Goal: Feedback & Contribution: Submit feedback/report problem

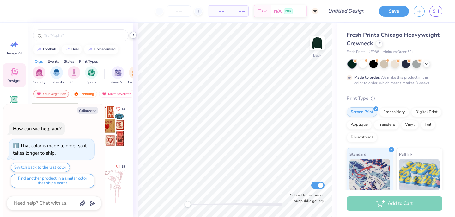
click at [133, 36] on icon at bounding box center [133, 35] width 5 height 5
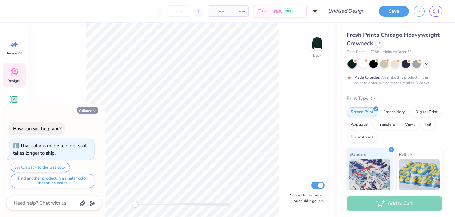
click at [93, 109] on icon "button" at bounding box center [95, 111] width 4 height 4
type textarea "x"
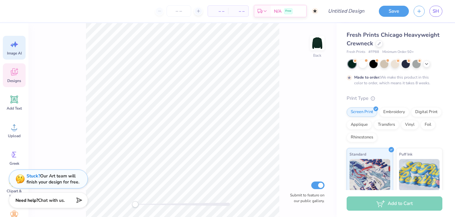
click at [18, 46] on icon at bounding box center [13, 44] width 9 height 9
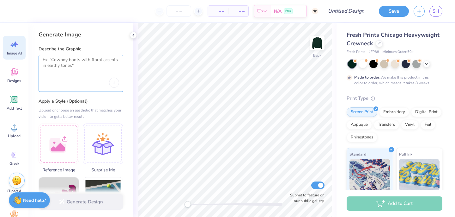
click at [74, 71] on textarea at bounding box center [81, 65] width 77 height 16
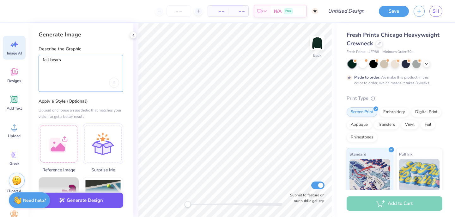
type textarea "fall bears"
click at [70, 201] on button "Generate Design" at bounding box center [81, 199] width 85 height 15
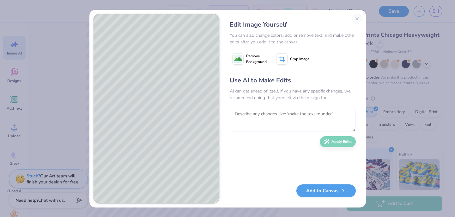
click at [257, 109] on textarea at bounding box center [293, 119] width 126 height 25
type textarea "polo bear"
click at [333, 139] on button "Apply Edits" at bounding box center [338, 139] width 36 height 11
click at [356, 21] on button "Close" at bounding box center [357, 19] width 10 height 10
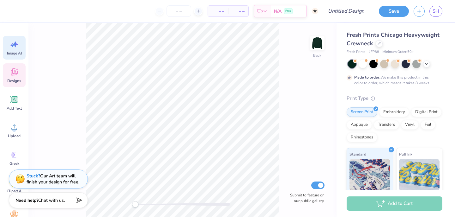
click at [19, 77] on div "Designs" at bounding box center [14, 75] width 23 height 24
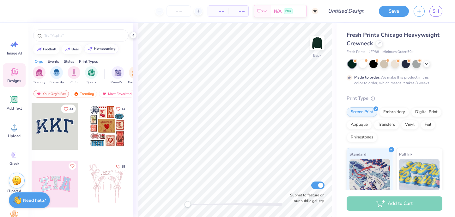
scroll to position [0, 0]
click at [68, 51] on div at bounding box center [68, 49] width 6 height 6
type input "bear"
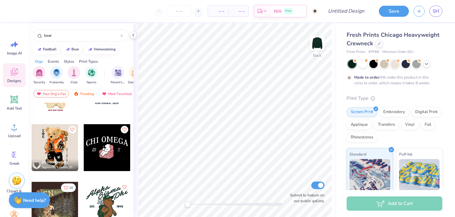
scroll to position [95, 0]
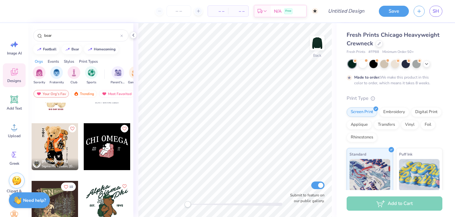
click at [54, 143] on div at bounding box center [55, 146] width 47 height 47
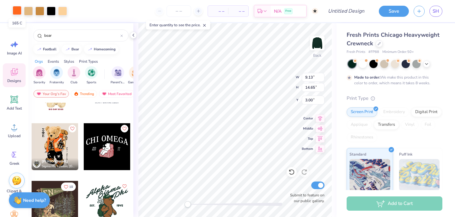
click at [17, 12] on div at bounding box center [17, 10] width 9 height 9
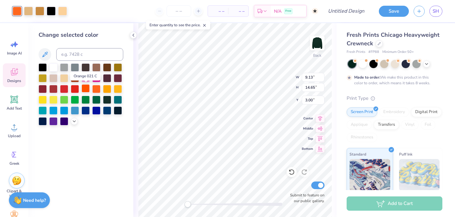
click at [88, 89] on div at bounding box center [86, 88] width 8 height 8
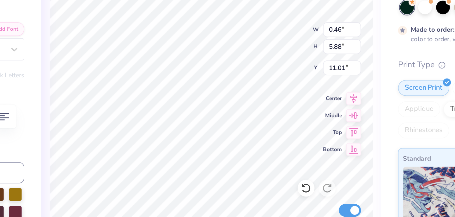
type input "5.88"
type input "11.01"
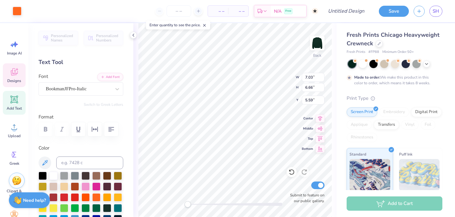
type input "5.79"
type input "7.87"
type input "3.00"
click at [292, 170] on icon at bounding box center [292, 172] width 6 height 6
click at [14, 80] on span "Designs" at bounding box center [14, 80] width 14 height 5
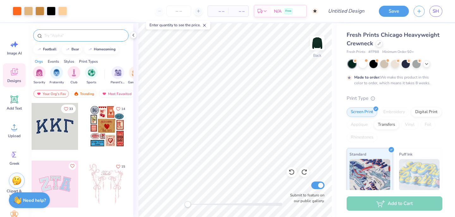
click at [93, 39] on div at bounding box center [81, 35] width 96 height 12
click at [93, 34] on input "text" at bounding box center [84, 35] width 81 height 6
type input "forest"
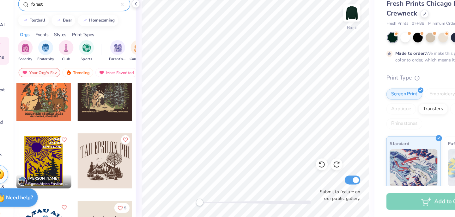
scroll to position [0, 0]
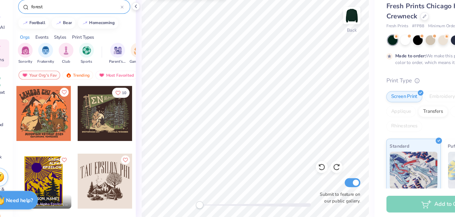
click at [111, 136] on div at bounding box center [107, 126] width 47 height 47
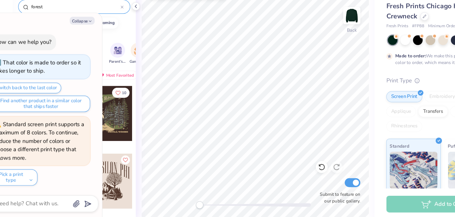
click at [133, 158] on div "10 [PERSON_NAME] Sigma Alpha Epsilon, [GEOGRAPHIC_DATA][US_STATE] [PERSON_NAME]…" at bounding box center [80, 171] width 105 height 138
click at [92, 45] on button "Collapse" at bounding box center [87, 47] width 21 height 7
type textarea "x"
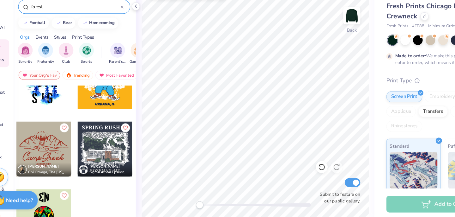
scroll to position [553, 0]
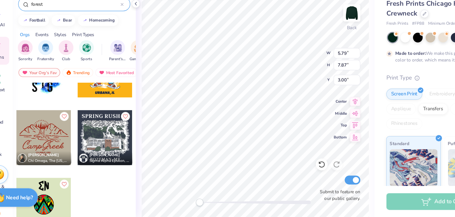
click at [137, 46] on div "Back W 5.79 5.79 " H 7.87 7.87 " Y 3.00 3.00 " Center Middle Top Bottom Submit …" at bounding box center [234, 120] width 203 height 194
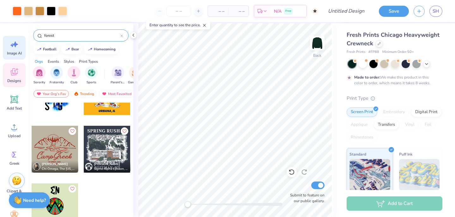
click at [14, 44] on icon at bounding box center [15, 44] width 5 height 6
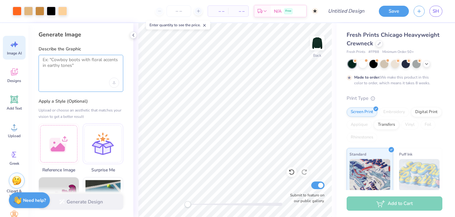
click at [71, 66] on textarea at bounding box center [81, 65] width 77 height 16
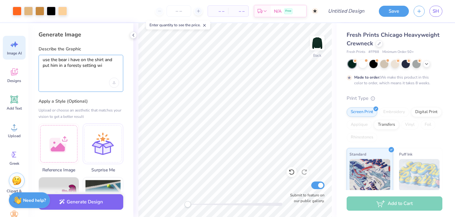
click at [81, 64] on textarea "use the bear i have on the shirt and put him in a foresty setting wi" at bounding box center [81, 65] width 77 height 16
click at [115, 69] on textarea "use the bear i have on the shirt and put him in a forest/fall setting wi" at bounding box center [81, 65] width 77 height 16
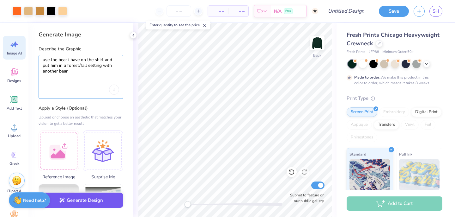
type textarea "use the bear i have on the shirt and put him in a forest/fall setting with anot…"
click at [108, 202] on button "Generate Design" at bounding box center [81, 199] width 85 height 15
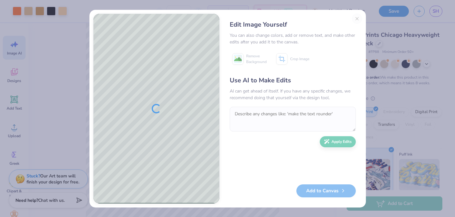
click at [357, 18] on div "Edit Image Yourself You can also change colors, add or remove text, and make ot…" at bounding box center [293, 109] width 139 height 190
click at [356, 18] on div "Edit Image Yourself You can also change colors, add or remove text, and make ot…" at bounding box center [293, 109] width 139 height 190
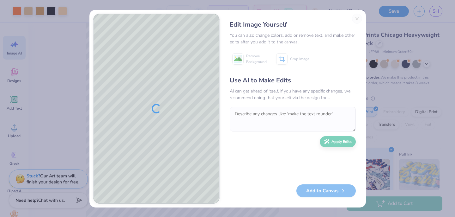
click at [369, 62] on div "Edit Image Yourself You can also change colors, add or remove text, and make ot…" at bounding box center [227, 108] width 455 height 217
click at [357, 18] on div "Edit Image Yourself You can also change colors, add or remove text, and make ot…" at bounding box center [293, 109] width 139 height 190
click at [388, 23] on div "Edit Image Yourself You can also change colors, add or remove text, and make ot…" at bounding box center [227, 108] width 455 height 217
click at [355, 18] on div "Edit Image Yourself You can also change colors, add or remove text, and make ot…" at bounding box center [293, 109] width 139 height 190
click at [391, 19] on div "Edit Image Yourself You can also change colors, add or remove text, and make ot…" at bounding box center [227, 108] width 455 height 217
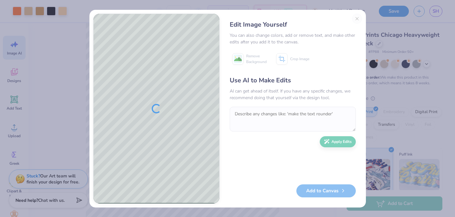
click at [359, 18] on div "Edit Image Yourself You can also change colors, add or remove text, and make ot…" at bounding box center [293, 109] width 139 height 190
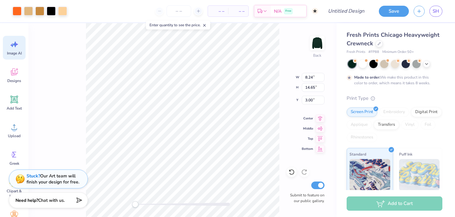
type input "4.09"
type input "7.40"
type input "9.70"
type input "7.18"
type input "12.76"
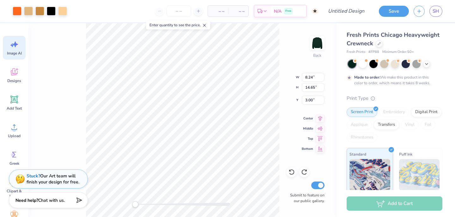
type input "3.29"
type input "5.43"
type input "9.79"
type input "3.78"
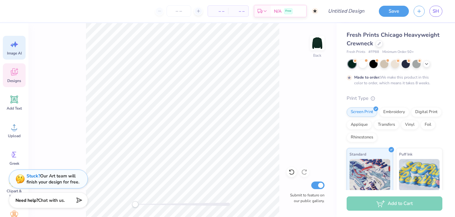
click at [13, 75] on icon at bounding box center [14, 72] width 6 height 5
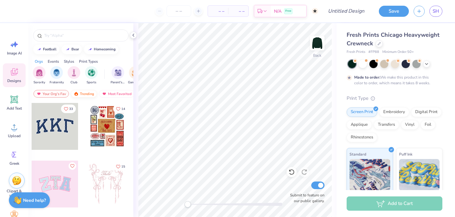
click at [86, 95] on div "Trending" at bounding box center [84, 94] width 26 height 8
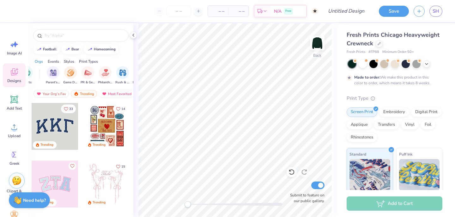
scroll to position [0, 65]
click at [72, 72] on img "filter for Game Day" at bounding box center [69, 71] width 7 height 7
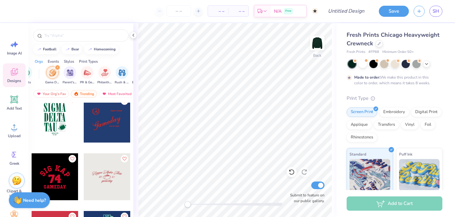
scroll to position [1495, 0]
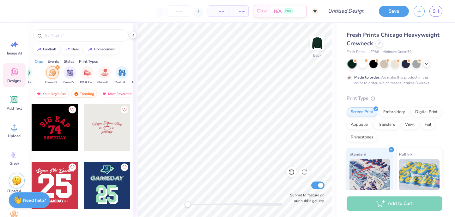
click at [57, 66] on icon "filter for Game Day" at bounding box center [57, 67] width 3 height 3
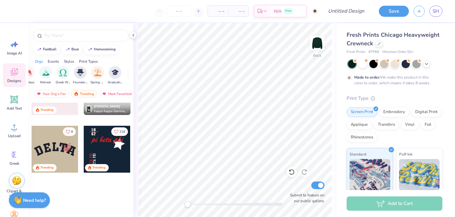
scroll to position [0, 230]
click at [48, 75] on img "filter for Retreat" at bounding box center [44, 71] width 7 height 7
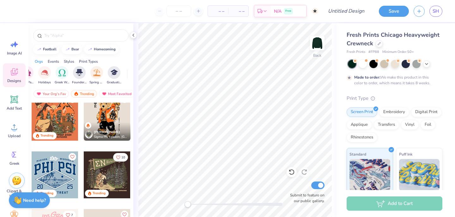
scroll to position [0, 0]
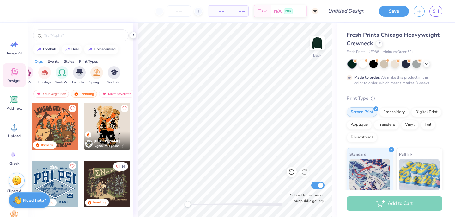
click at [112, 184] on div at bounding box center [107, 183] width 47 height 47
click at [321, 43] on img at bounding box center [317, 42] width 25 height 25
click at [120, 183] on div at bounding box center [107, 183] width 47 height 47
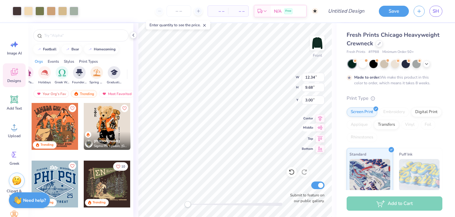
click at [321, 126] on icon at bounding box center [320, 127] width 5 height 4
click at [319, 116] on icon at bounding box center [321, 116] width 4 height 5
click at [40, 11] on div at bounding box center [39, 10] width 9 height 9
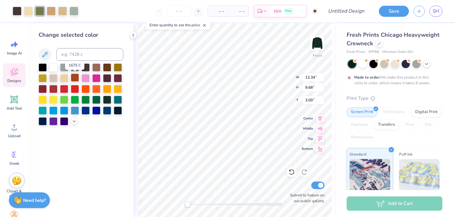
click at [76, 75] on div at bounding box center [75, 77] width 8 height 8
click at [96, 86] on div at bounding box center [96, 88] width 8 height 8
click at [76, 78] on div at bounding box center [75, 77] width 8 height 8
click at [73, 121] on icon at bounding box center [74, 120] width 5 height 5
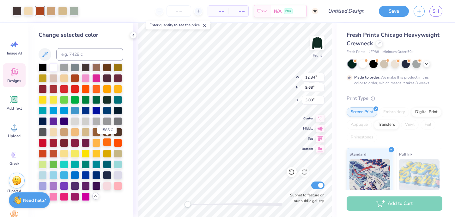
click at [106, 145] on div at bounding box center [107, 142] width 8 height 8
click at [56, 152] on div at bounding box center [53, 153] width 8 height 8
click at [75, 14] on div at bounding box center [74, 10] width 9 height 9
click at [76, 152] on div at bounding box center [75, 153] width 8 height 8
click at [51, 10] on div at bounding box center [51, 10] width 9 height 9
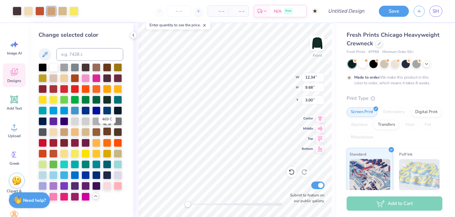
click at [106, 131] on div at bounding box center [107, 131] width 8 height 8
click at [99, 132] on div at bounding box center [96, 131] width 8 height 8
click at [40, 12] on div at bounding box center [39, 10] width 9 height 9
click at [75, 150] on div at bounding box center [75, 153] width 8 height 8
click at [88, 131] on div at bounding box center [86, 131] width 8 height 8
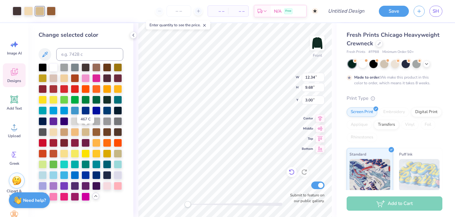
click at [292, 170] on icon at bounding box center [292, 172] width 6 height 6
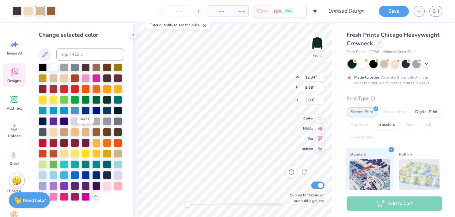
click at [290, 173] on icon at bounding box center [292, 172] width 6 height 6
click at [290, 172] on icon at bounding box center [292, 172] width 6 height 6
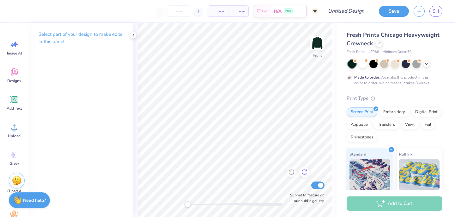
click at [307, 172] on icon at bounding box center [304, 172] width 6 height 6
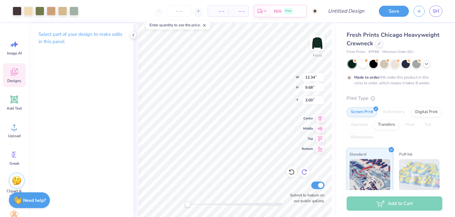
click at [304, 169] on icon at bounding box center [304, 172] width 6 height 6
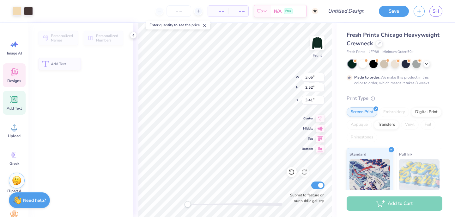
type input "3.66"
type input "2.52"
type input "3.41"
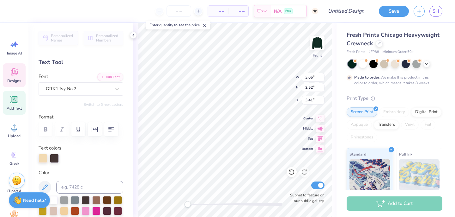
click at [324, 77] on div "Front W 3.66 3.66 " H 2.52 2.52 " Y 3.41 3.41 " Center Middle Top Bottom Submit…" at bounding box center [234, 120] width 203 height 194
click at [324, 55] on div "Front" at bounding box center [317, 47] width 15 height 22
click at [340, 104] on div "Fresh Prints Chicago Heavyweight Crewneck Fresh Prints # FP88 Minimum Order: 50…" at bounding box center [396, 157] width 119 height 268
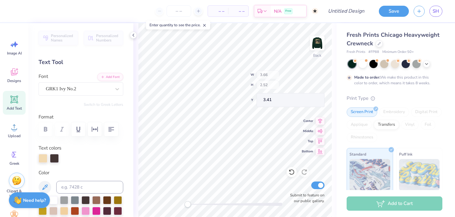
click at [336, 182] on div "Back W 3.66 H 2.52 Y 3.41 Center Middle Top Bottom Submit to feature on our pub…" at bounding box center [234, 120] width 203 height 194
click at [134, 34] on icon at bounding box center [133, 35] width 5 height 5
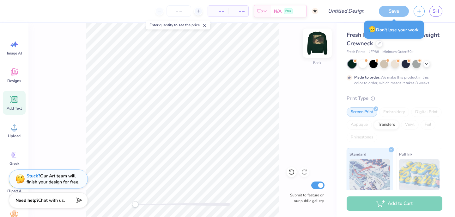
click at [319, 41] on img at bounding box center [317, 42] width 25 height 25
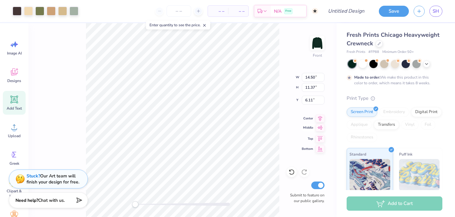
click at [322, 131] on icon at bounding box center [320, 128] width 9 height 8
type input "5.82"
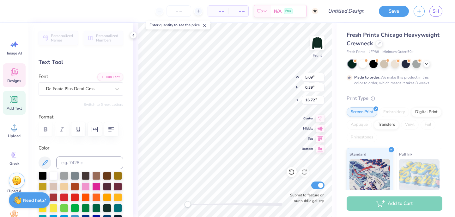
scroll to position [0, 2]
type textarea "WOLFIETHON 2026"
type input "5.90"
type input "0.46"
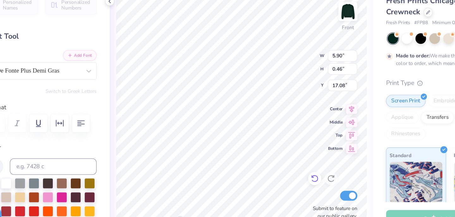
type input "5.90"
type input "0.46"
type input "17.08"
type textarea "S"
type textarea "F"
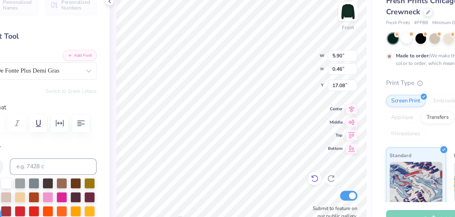
type textarea "STONY BROOK UNIVERSITY"
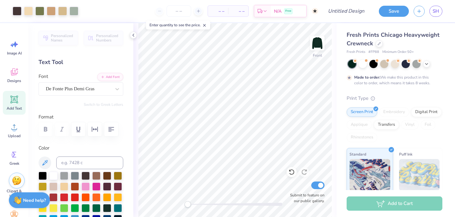
scroll to position [0, 0]
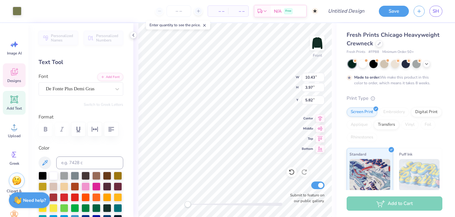
type input "3.66"
type input "2.52"
type input "6.22"
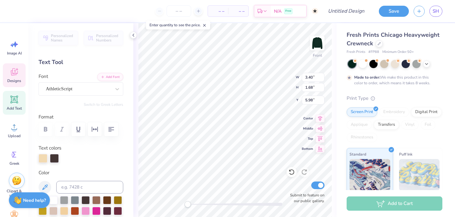
scroll to position [0, 1]
type textarea "For The Kids!"
click at [337, 92] on div "Fresh Prints Chicago Heavyweight Crewneck Fresh Prints # FP88 Minimum Order: 50…" at bounding box center [396, 157] width 119 height 268
click at [292, 174] on icon at bounding box center [292, 172] width 6 height 6
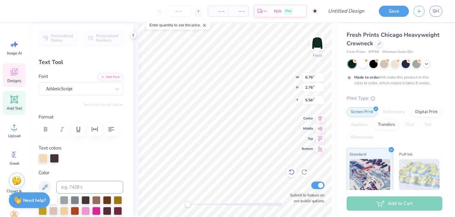
click at [292, 174] on icon at bounding box center [292, 172] width 6 height 6
click at [292, 174] on icon at bounding box center [291, 172] width 5 height 6
click at [291, 174] on icon at bounding box center [291, 172] width 5 height 6
type input "3.40"
type input "1.68"
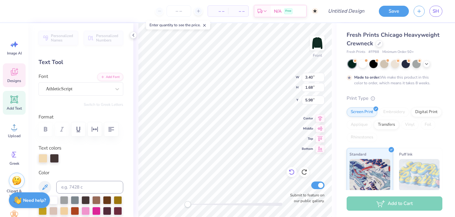
type input "5.98"
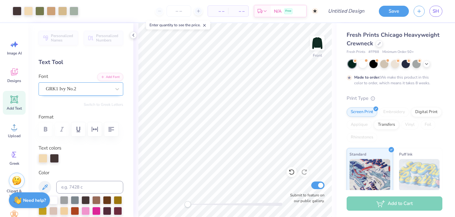
click at [72, 85] on div "GRK1 Ivy No.2" at bounding box center [78, 89] width 66 height 10
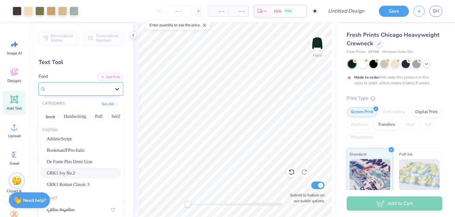
click at [116, 91] on icon at bounding box center [117, 89] width 6 height 6
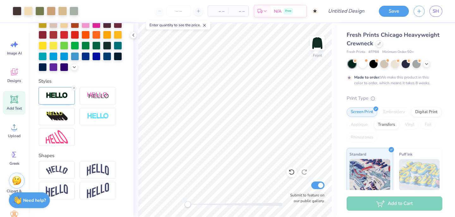
scroll to position [186, 0]
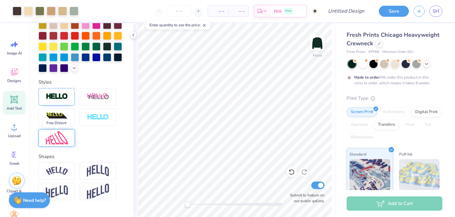
click at [59, 139] on img at bounding box center [57, 138] width 22 height 14
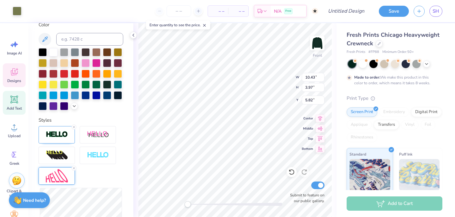
scroll to position [0, 0]
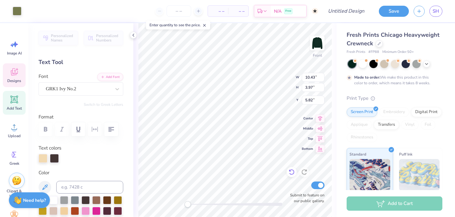
click at [290, 169] on icon at bounding box center [292, 172] width 6 height 6
click at [289, 172] on icon at bounding box center [292, 172] width 6 height 6
type input "3.66"
type input "2.52"
type input "6.22"
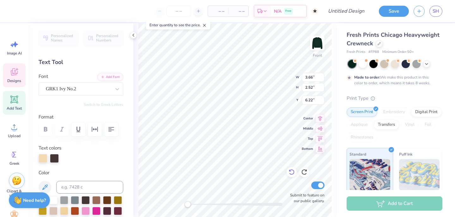
type textarea "F"
click at [104, 89] on div "GRK1 Ivy No.2" at bounding box center [78, 89] width 66 height 10
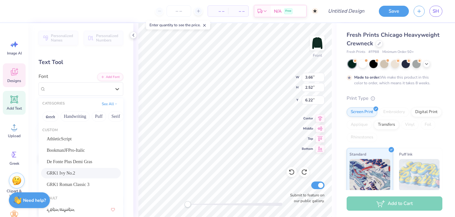
click at [77, 169] on div "GRK1 Ivy No.2" at bounding box center [81, 173] width 80 height 10
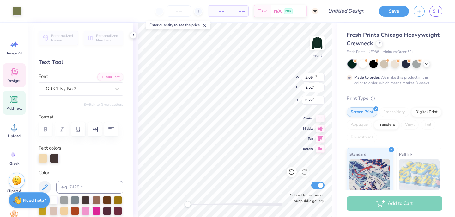
type input "10.43"
type input "3.97"
type input "5.82"
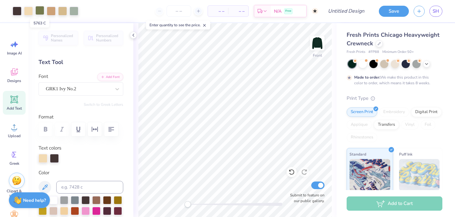
click at [40, 9] on div at bounding box center [39, 10] width 9 height 9
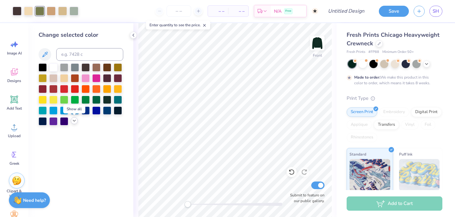
click at [75, 122] on icon at bounding box center [74, 120] width 5 height 5
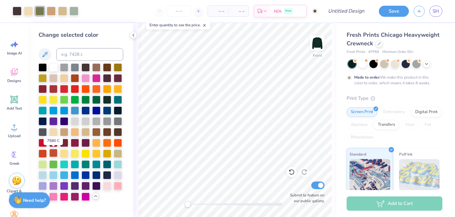
click at [52, 154] on div at bounding box center [53, 153] width 8 height 8
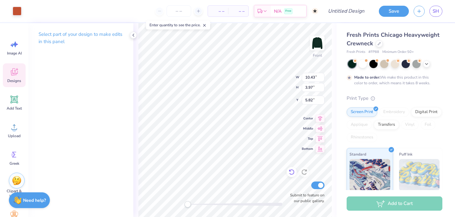
click at [290, 173] on icon at bounding box center [292, 172] width 6 height 6
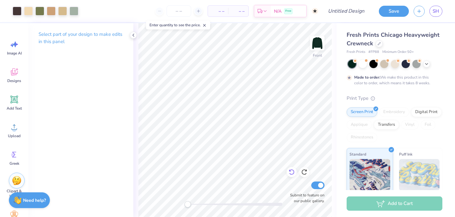
click at [290, 175] on icon at bounding box center [292, 172] width 6 height 6
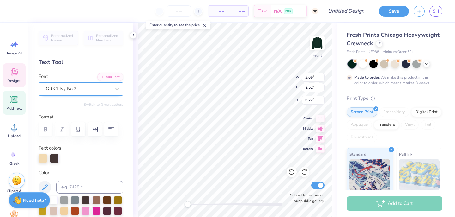
click at [94, 89] on div "GRK1 Ivy No.2" at bounding box center [78, 89] width 66 height 10
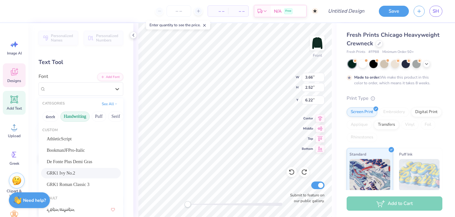
click at [79, 116] on button "Handwriting" at bounding box center [74, 116] width 29 height 10
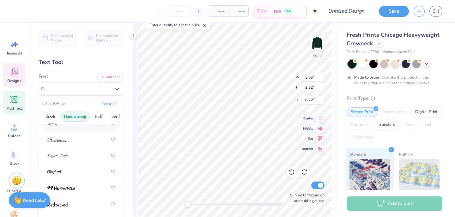
click at [84, 115] on button "Handwriting" at bounding box center [74, 116] width 29 height 10
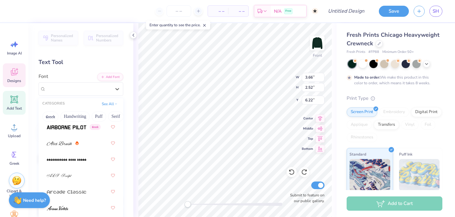
scroll to position [3393, 0]
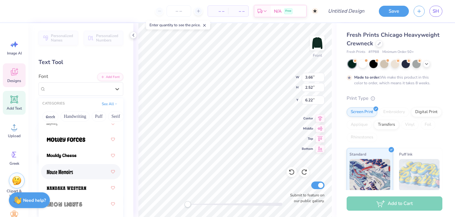
click at [73, 170] on div at bounding box center [81, 171] width 68 height 11
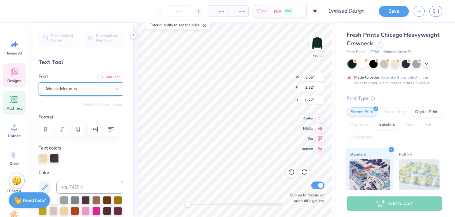
click at [106, 94] on div "Mouse Memoirs" at bounding box center [81, 88] width 85 height 13
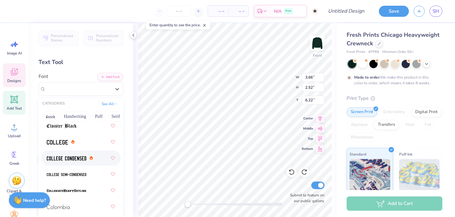
scroll to position [1230, 0]
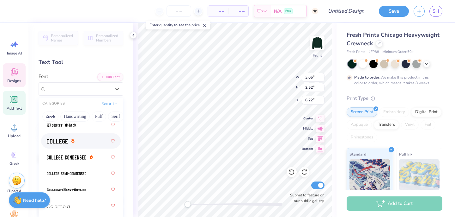
click at [59, 138] on span at bounding box center [57, 141] width 21 height 7
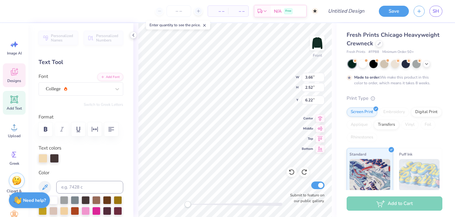
type textarea "FTK!"
click at [332, 166] on div "Front W 3.66 3.66 " H 2.52 2.52 " Y 6.22 6.22 " Center Middle Top Bottom Submit…" at bounding box center [234, 120] width 203 height 194
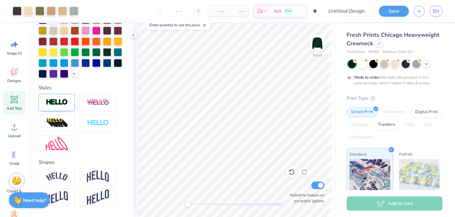
scroll to position [201, 0]
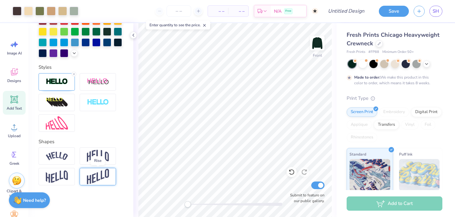
click at [98, 179] on img at bounding box center [98, 176] width 22 height 15
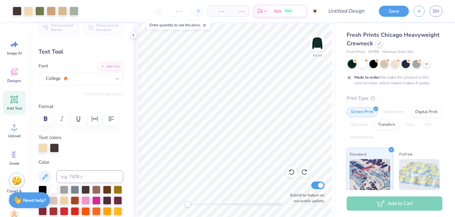
scroll to position [0, 0]
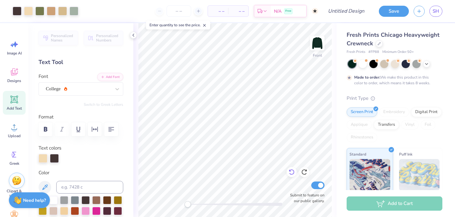
click at [291, 170] on icon at bounding box center [292, 172] width 6 height 6
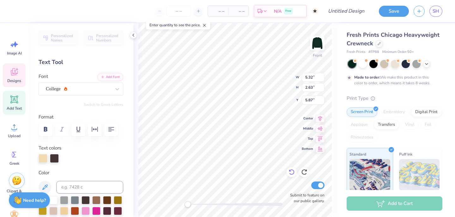
type textarea "For!"
type input "10.43"
type input "3.97"
type input "5.82"
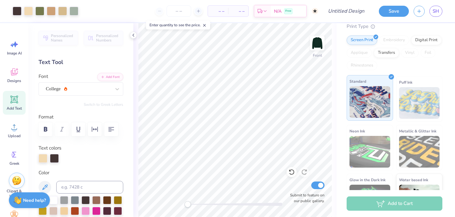
scroll to position [101, 0]
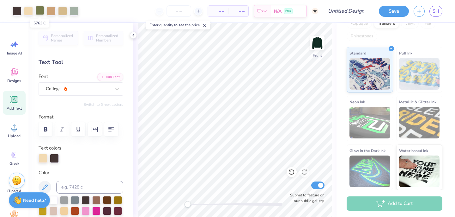
click at [39, 12] on div at bounding box center [39, 10] width 9 height 9
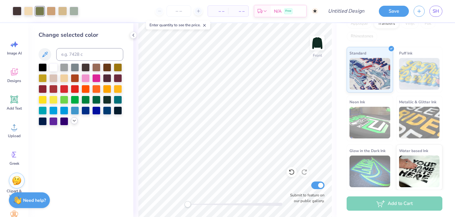
click at [72, 121] on icon at bounding box center [74, 120] width 5 height 5
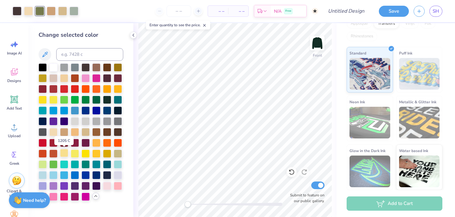
click at [61, 151] on div at bounding box center [64, 153] width 8 height 8
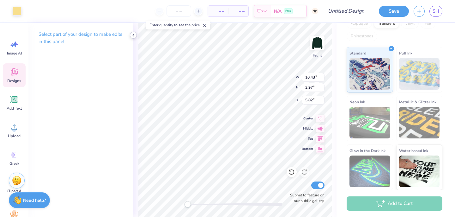
click at [133, 36] on icon at bounding box center [133, 35] width 5 height 5
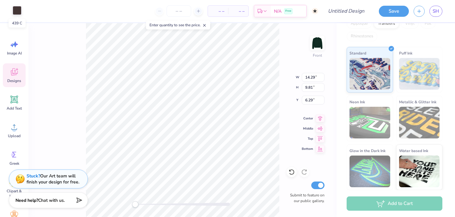
click at [18, 9] on div at bounding box center [17, 10] width 9 height 9
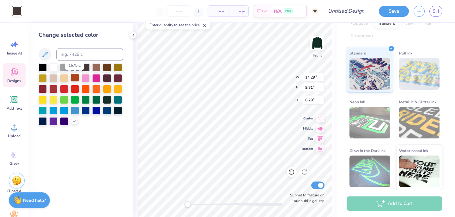
click at [76, 79] on div at bounding box center [75, 77] width 8 height 8
click at [134, 72] on div "Front W 14.29 14.29 " H 9.81 9.81 " Y 6.29 6.29 " Center Middle Top Bottom Subm…" at bounding box center [234, 120] width 203 height 194
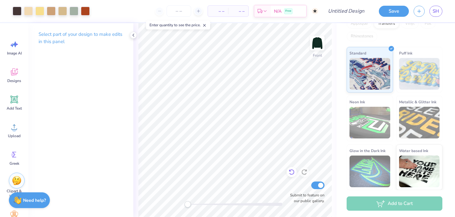
click at [291, 170] on icon at bounding box center [291, 172] width 5 height 6
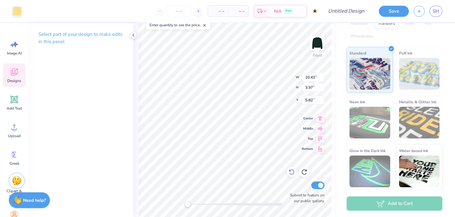
click at [289, 170] on icon at bounding box center [292, 172] width 6 height 6
click at [16, 9] on div at bounding box center [17, 10] width 9 height 9
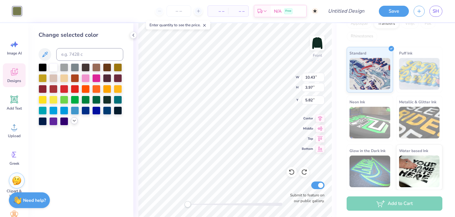
click at [72, 123] on div at bounding box center [74, 120] width 7 height 7
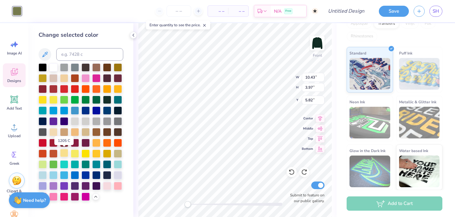
click at [66, 153] on div at bounding box center [64, 153] width 8 height 8
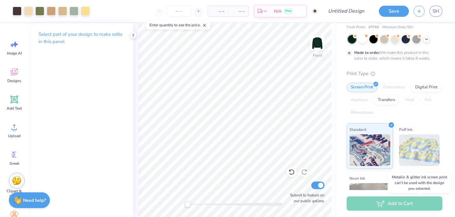
scroll to position [0, 0]
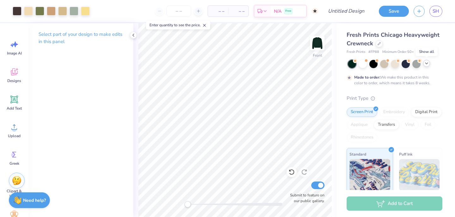
click at [424, 62] on icon at bounding box center [426, 63] width 5 height 5
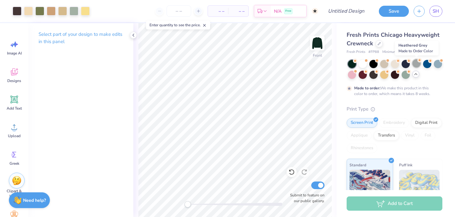
click at [414, 63] on div at bounding box center [417, 63] width 8 height 8
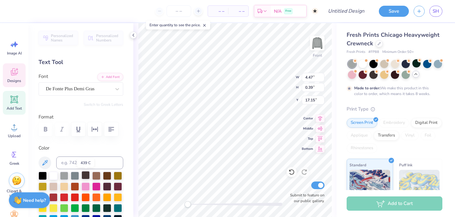
click at [85, 176] on div at bounding box center [86, 175] width 8 height 8
click at [85, 175] on div at bounding box center [86, 175] width 8 height 8
type input "14.46"
type input "9.40"
type input "6.04"
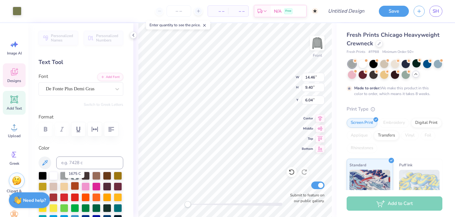
click at [75, 186] on div at bounding box center [75, 186] width 8 height 8
click at [73, 186] on div at bounding box center [75, 186] width 8 height 8
click at [74, 186] on div at bounding box center [75, 186] width 8 height 8
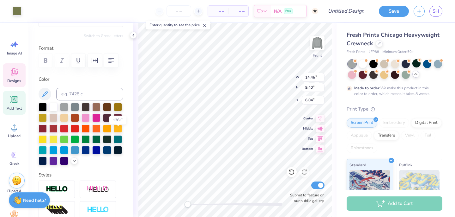
scroll to position [87, 0]
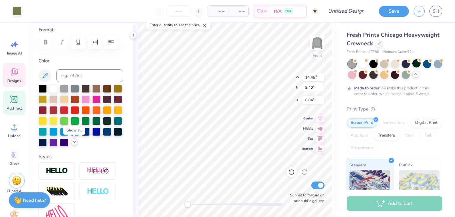
click at [75, 143] on icon at bounding box center [74, 141] width 5 height 5
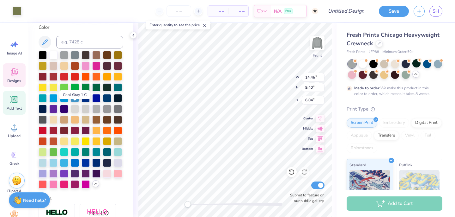
scroll to position [122, 0]
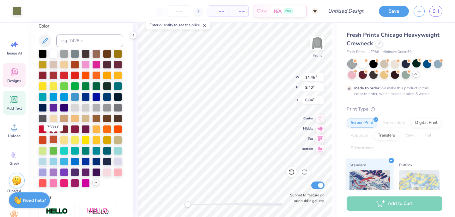
click at [55, 139] on div at bounding box center [53, 139] width 8 height 8
click at [17, 14] on div at bounding box center [17, 10] width 9 height 9
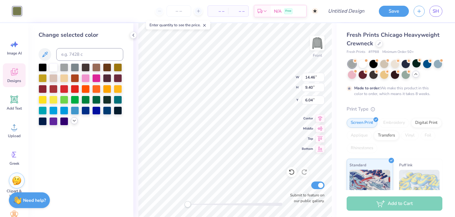
click at [73, 118] on icon at bounding box center [74, 120] width 5 height 5
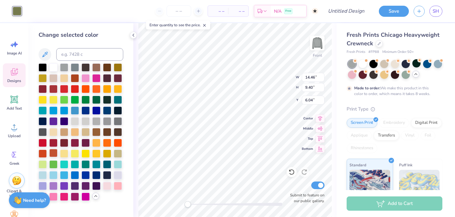
click at [55, 154] on div at bounding box center [53, 153] width 8 height 8
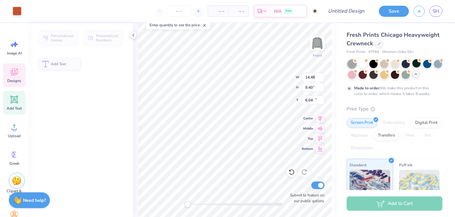
type input "6.60"
type input "0.39"
type input "17.15"
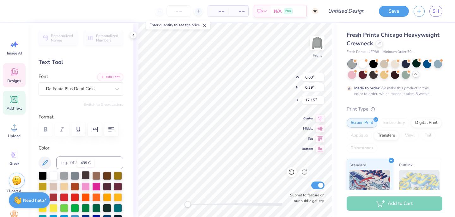
click at [85, 174] on div at bounding box center [86, 175] width 8 height 8
type input "14.29"
type input "9.81"
type input "6.29"
type input "14.46"
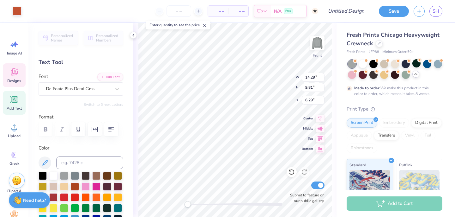
type input "9.40"
type input "6.04"
click at [106, 175] on div at bounding box center [107, 175] width 8 height 8
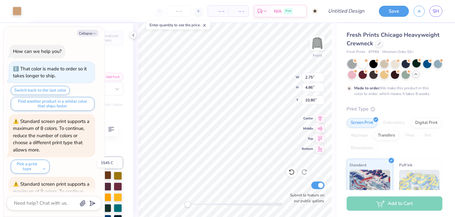
scroll to position [49, 0]
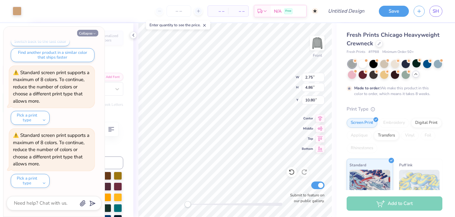
click at [84, 36] on button "Collapse" at bounding box center [87, 33] width 21 height 7
type textarea "x"
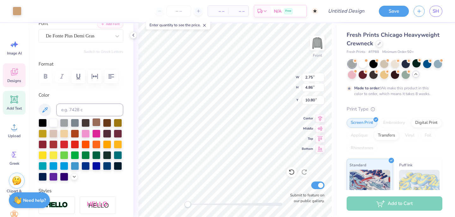
scroll to position [54, 0]
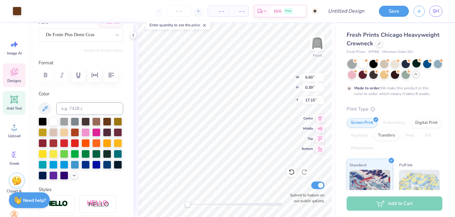
type input "6.60"
type input "0.39"
type input "17.15"
click at [86, 120] on div at bounding box center [86, 121] width 8 height 8
type input "2.75"
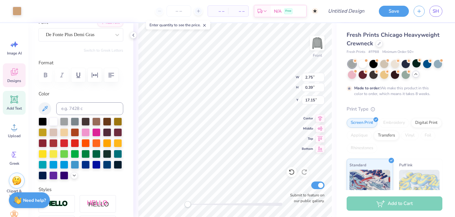
type input "4.86"
type input "10.80"
click at [108, 121] on div at bounding box center [107, 121] width 8 height 8
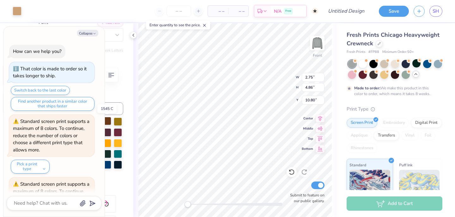
scroll to position [111, 0]
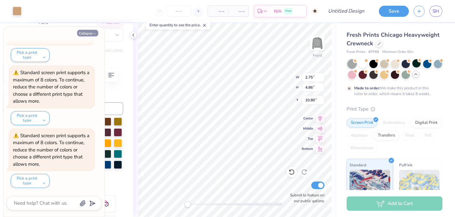
click at [85, 34] on button "Collapse" at bounding box center [87, 33] width 21 height 7
type textarea "x"
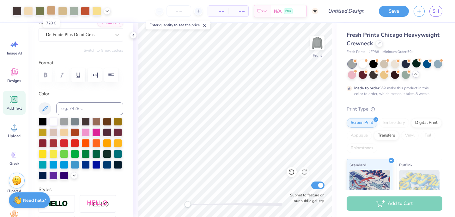
click at [50, 10] on div at bounding box center [51, 10] width 9 height 9
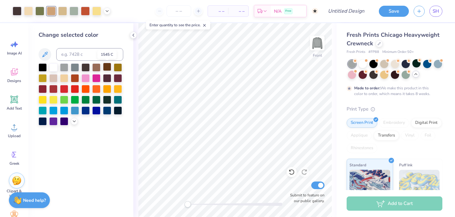
click at [106, 67] on div at bounding box center [107, 67] width 8 height 8
click at [98, 65] on div at bounding box center [96, 67] width 8 height 8
click at [105, 65] on div at bounding box center [107, 67] width 8 height 8
click at [86, 66] on div at bounding box center [86, 67] width 8 height 8
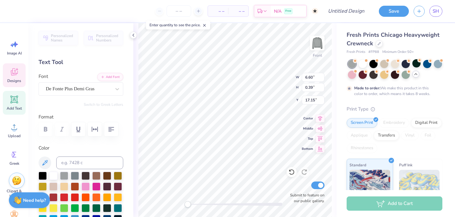
click at [345, 159] on div "Fresh Prints Chicago Heavyweight Crewneck Fresh Prints # FP88 Minimum Order: 50…" at bounding box center [396, 162] width 119 height 278
click at [335, 163] on div "Front W 6.60 6.60 " H 0.39 0.39 " Y 17.15 17.15 " Center Middle Top Bottom Subm…" at bounding box center [234, 120] width 203 height 194
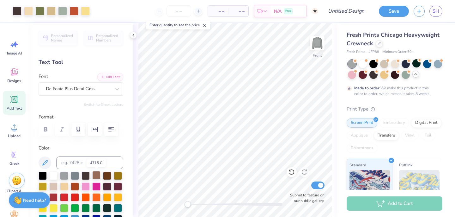
click at [97, 176] on div at bounding box center [96, 175] width 8 height 8
click at [292, 172] on icon at bounding box center [292, 172] width 6 height 6
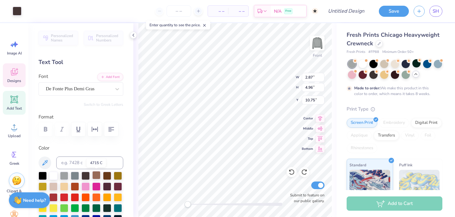
click at [97, 176] on div at bounding box center [96, 175] width 8 height 8
type input "6.60"
type input "0.39"
type input "17.25"
click at [84, 176] on div at bounding box center [86, 175] width 8 height 8
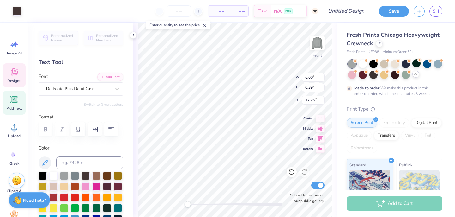
type input "2.87"
type input "4.96"
type input "10.75"
click at [95, 175] on div at bounding box center [96, 175] width 8 height 8
click at [290, 170] on icon at bounding box center [291, 172] width 5 height 6
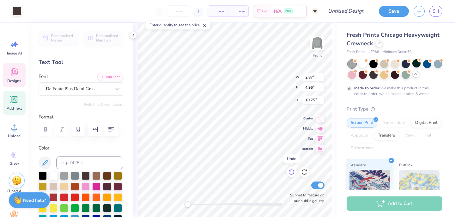
click at [295, 172] on icon at bounding box center [292, 172] width 6 height 6
click at [290, 172] on icon at bounding box center [292, 172] width 6 height 6
click at [290, 173] on icon at bounding box center [292, 172] width 6 height 6
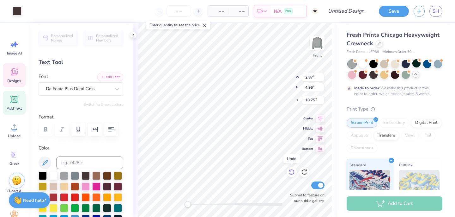
click at [291, 173] on icon at bounding box center [292, 172] width 6 height 6
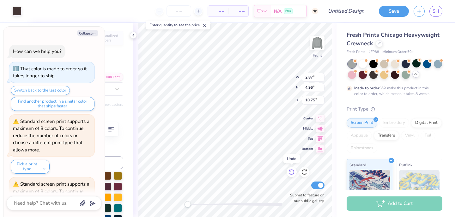
scroll to position [174, 0]
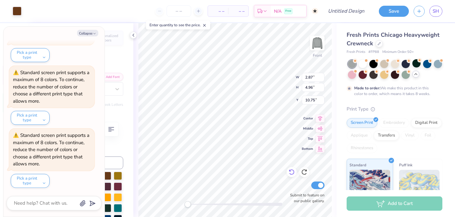
type textarea "x"
type input "6.60"
type input "0.39"
type input "17.15"
click at [92, 33] on button "Collapse" at bounding box center [87, 33] width 21 height 7
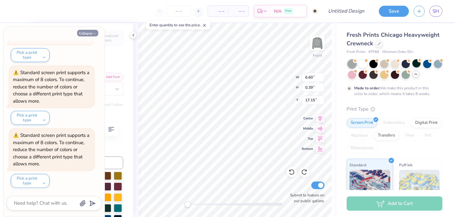
type textarea "x"
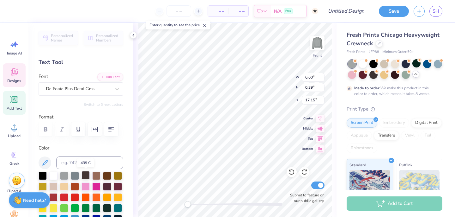
click at [85, 175] on div at bounding box center [86, 175] width 8 height 8
type input "0.85"
type input "0.24"
type input "7.07"
click at [85, 174] on div at bounding box center [86, 175] width 8 height 8
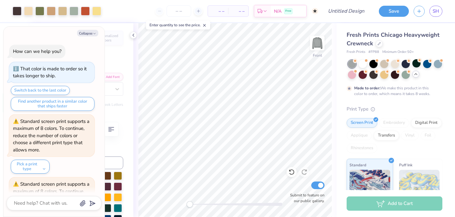
scroll to position [213, 0]
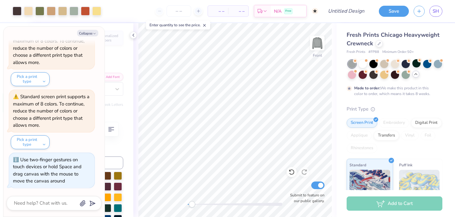
click at [192, 204] on div "Accessibility label" at bounding box center [192, 204] width 6 height 6
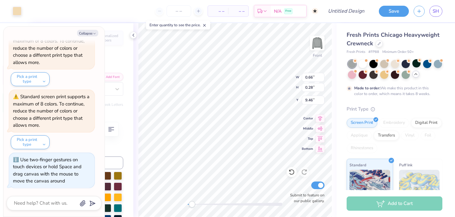
type textarea "x"
type input "6.84"
type input "2.66"
type input "7.07"
type textarea "x"
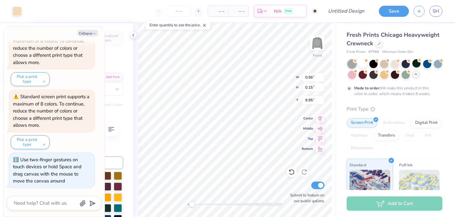
type input "1.76"
type input "0.65"
type input "9.46"
click at [15, 11] on div at bounding box center [17, 10] width 9 height 9
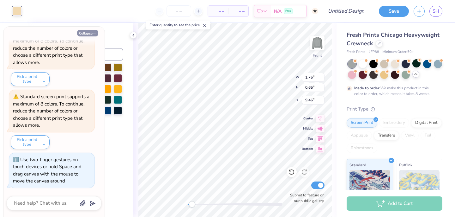
click at [84, 31] on button "Collapse" at bounding box center [87, 33] width 21 height 7
type textarea "x"
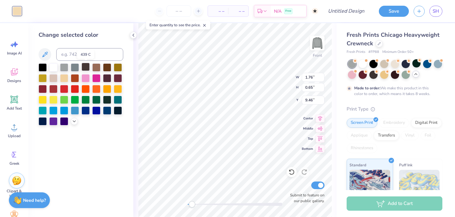
click at [86, 66] on div at bounding box center [86, 67] width 8 height 8
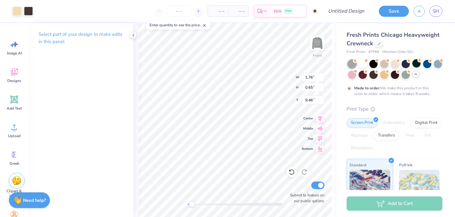
type input "6.84"
type input "3.03"
type input "7.07"
click at [30, 11] on div at bounding box center [28, 10] width 9 height 9
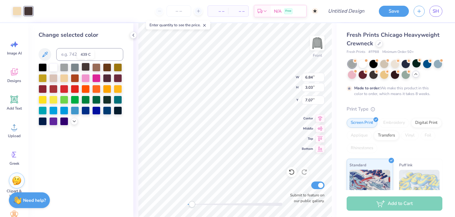
click at [84, 67] on div at bounding box center [86, 67] width 8 height 8
click at [134, 37] on icon at bounding box center [133, 35] width 5 height 5
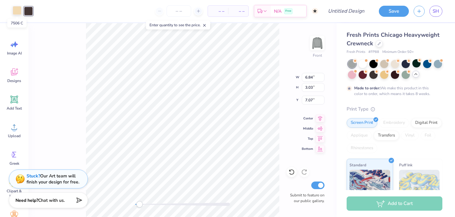
click at [18, 11] on div at bounding box center [17, 10] width 9 height 9
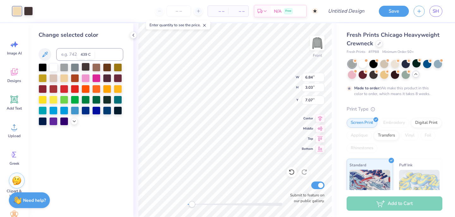
click at [89, 67] on div at bounding box center [86, 67] width 8 height 8
click at [134, 33] on icon at bounding box center [133, 35] width 5 height 5
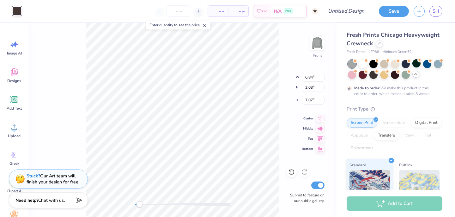
click at [40, 123] on div "Front W 6.84 6.84 " H 3.03 3.03 " Y 7.07 7.07 " Center Middle Top Bottom Submit…" at bounding box center [182, 120] width 308 height 194
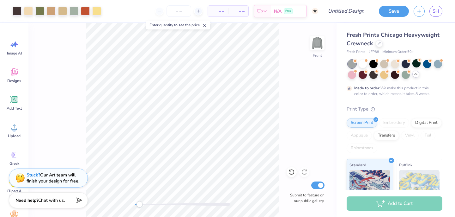
click at [33, 178] on div "Stuck? Our Art team will finish your design for free." at bounding box center [53, 178] width 53 height 12
click at [33, 176] on strong "Stuck?" at bounding box center [34, 175] width 14 height 6
click at [57, 175] on div "Stuck? Our Art team will finish your design for free." at bounding box center [53, 178] width 53 height 12
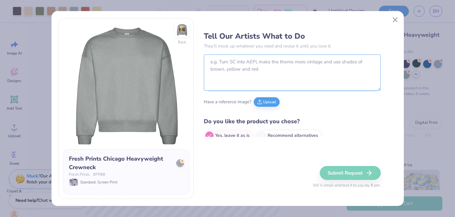
scroll to position [8, 0]
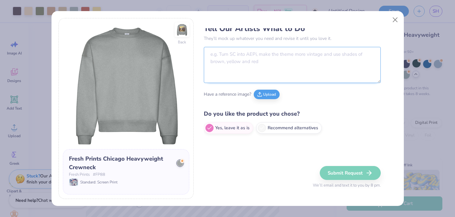
click at [251, 58] on textarea at bounding box center [292, 65] width 177 height 36
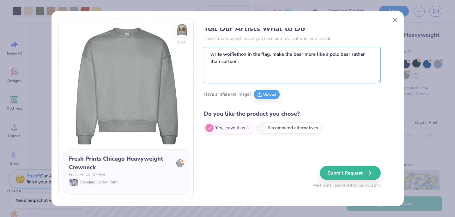
click at [232, 53] on textarea "write wolfiethon in the flag, make the bear more like a polo bear rather than c…" at bounding box center [292, 65] width 177 height 36
click at [223, 53] on textarea "write for the kids!" in the flag, make the bear more like a polo bear rather th…" at bounding box center [292, 65] width 177 height 36
click at [268, 60] on textarea "write "for the kids!" in the flag, make the bear more like a polo bear rather t…" at bounding box center [292, 65] width 177 height 36
type textarea "write "for the kids!" in the flag, make the bear more like a polo bear rather t…"
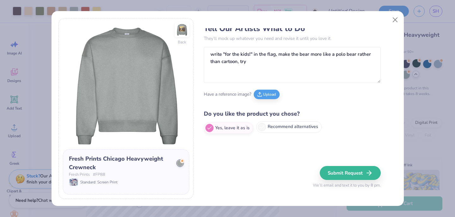
click at [262, 129] on icon at bounding box center [262, 127] width 6 height 6
click at [208, 133] on input "Recommend alternatives" at bounding box center [206, 135] width 4 height 4
radio input "true"
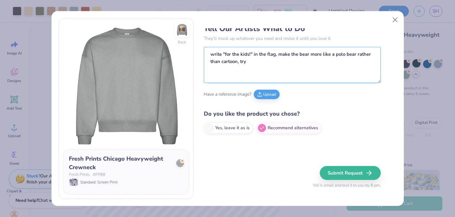
click at [271, 60] on textarea "write "for the kids!" in the flag, make the bear more like a polo bear rather t…" at bounding box center [292, 65] width 177 height 36
click at [213, 68] on textarea "write "for the kids!" in the flag, make the bear more like a polo bear rather t…" at bounding box center [292, 65] width 177 height 36
click at [265, 71] on textarea "write "for the kids!" in the flag, make the bear more like a polo bear rather t…" at bounding box center [292, 65] width 177 height 36
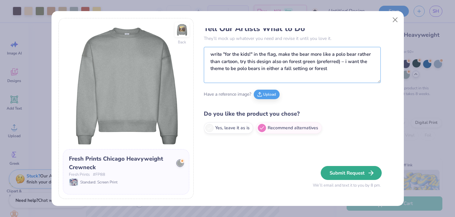
type textarea "write "for the kids!" in the flag, make the bear more like a polo bear rather t…"
click at [346, 172] on button "Submit Request" at bounding box center [351, 173] width 61 height 14
click at [344, 171] on div "Submit Request We’ll email and text it to you by 8 pm." at bounding box center [347, 177] width 68 height 23
click at [305, 156] on div "Tell Our Artists What to Do They’ll mock up whatever you need and revise it unt…" at bounding box center [300, 108] width 193 height 181
click at [179, 166] on div at bounding box center [180, 163] width 6 height 6
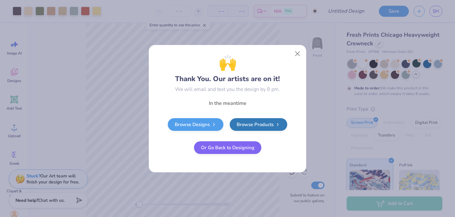
radio input "true"
click at [332, 72] on div "🙌 Thank You. Our artists are on it! We will email and text you the design by 8 …" at bounding box center [227, 108] width 455 height 217
